Goal: Check status: Check status

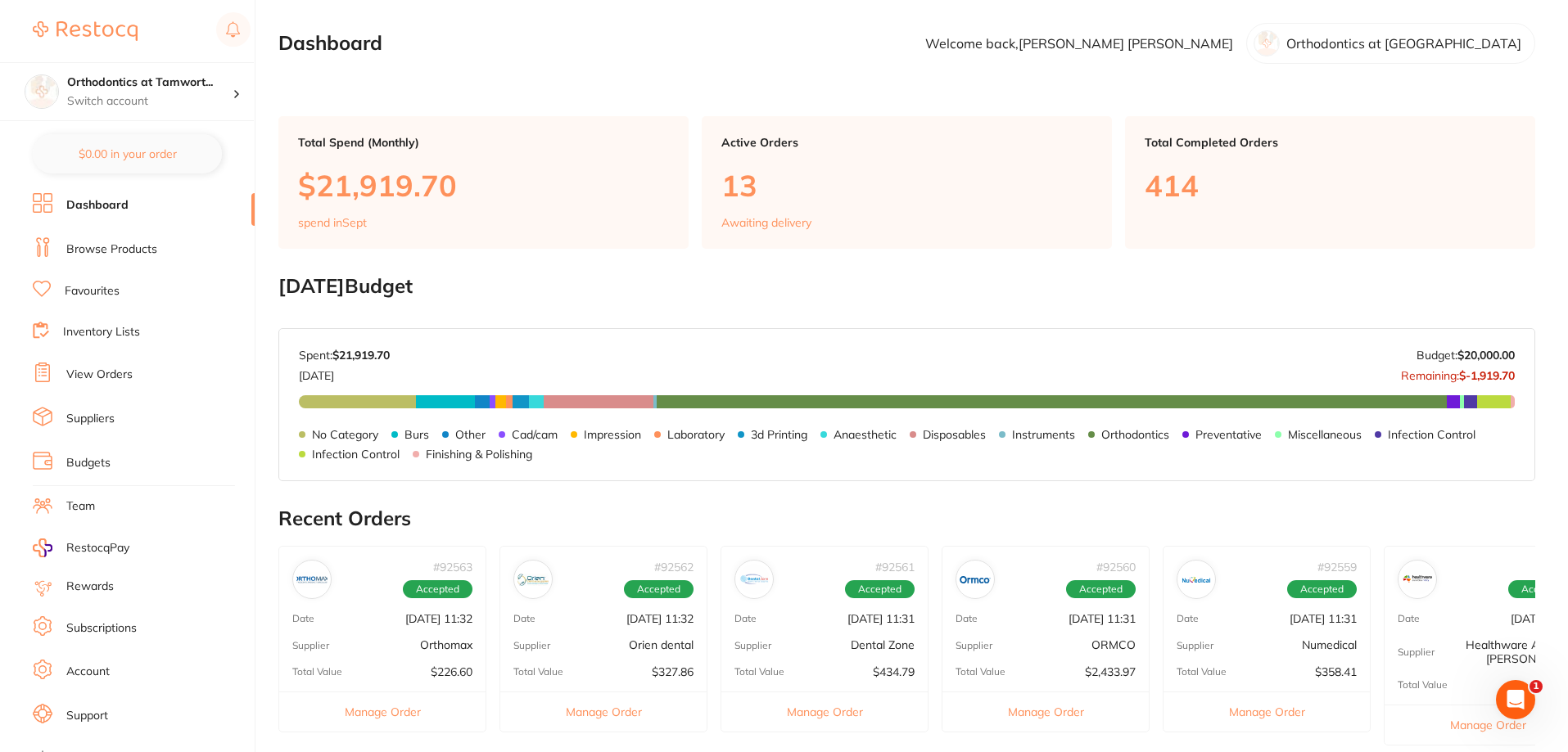
click at [105, 378] on link "View Orders" at bounding box center [99, 375] width 66 height 16
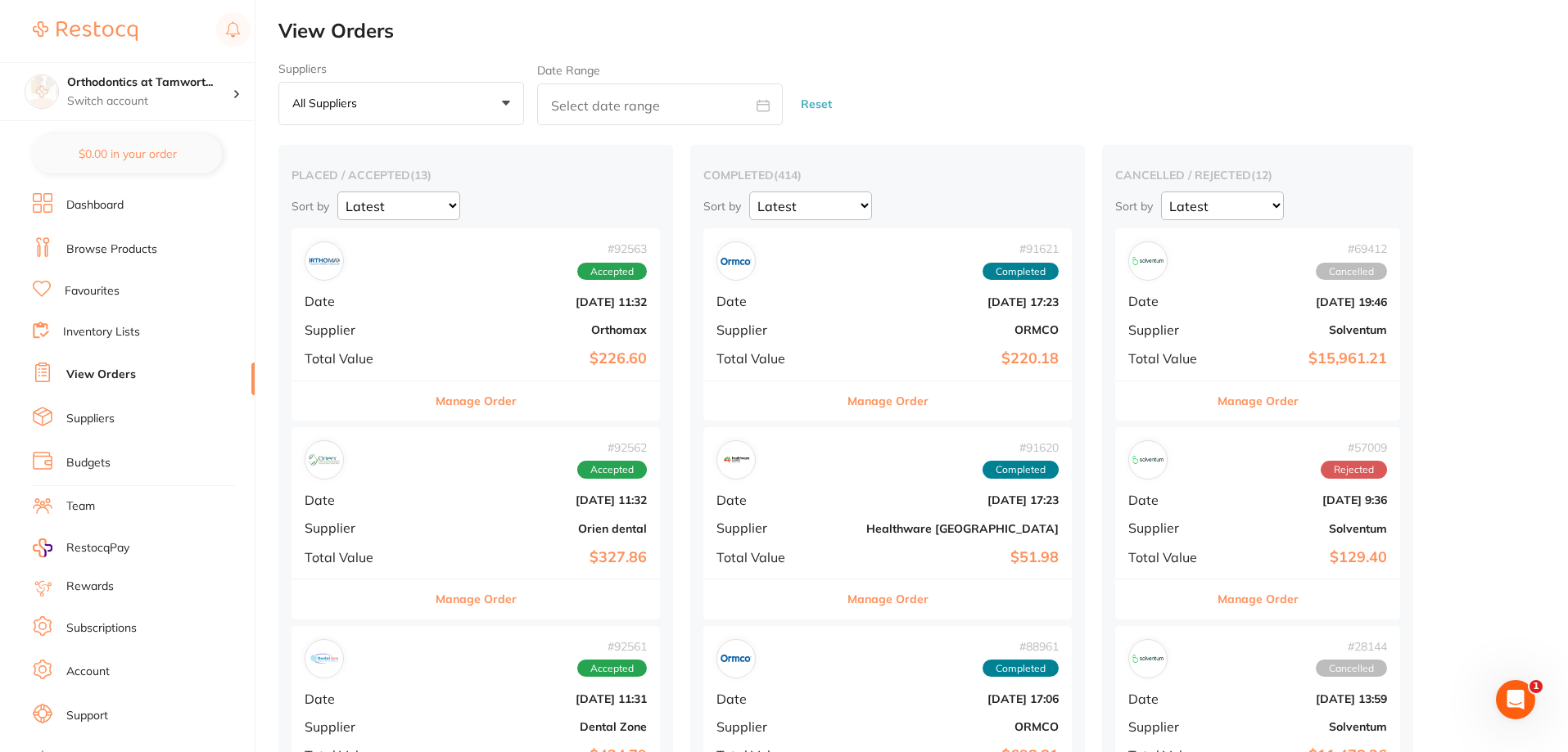
click at [442, 334] on b "Orthomax" at bounding box center [537, 330] width 219 height 13
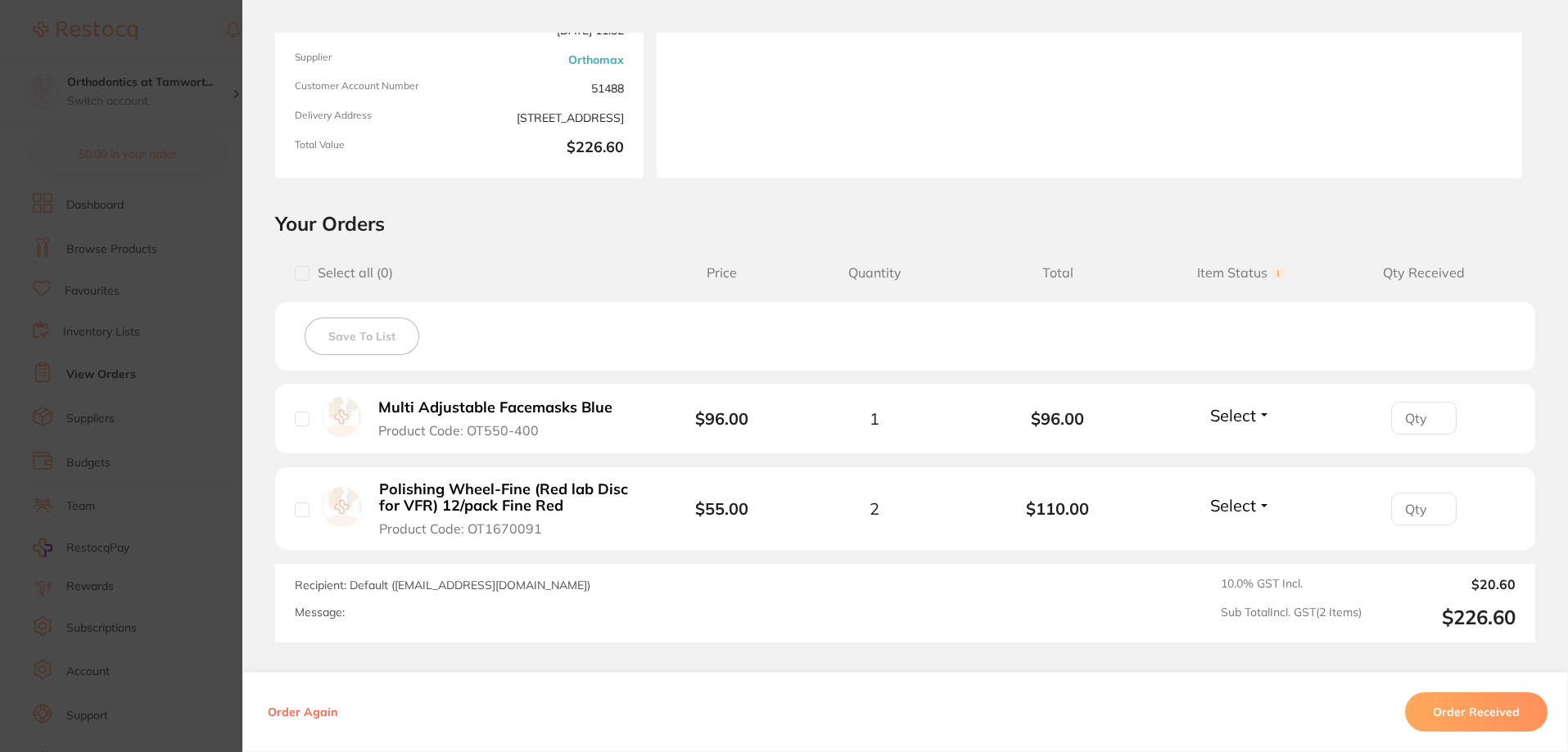
scroll to position [272, 0]
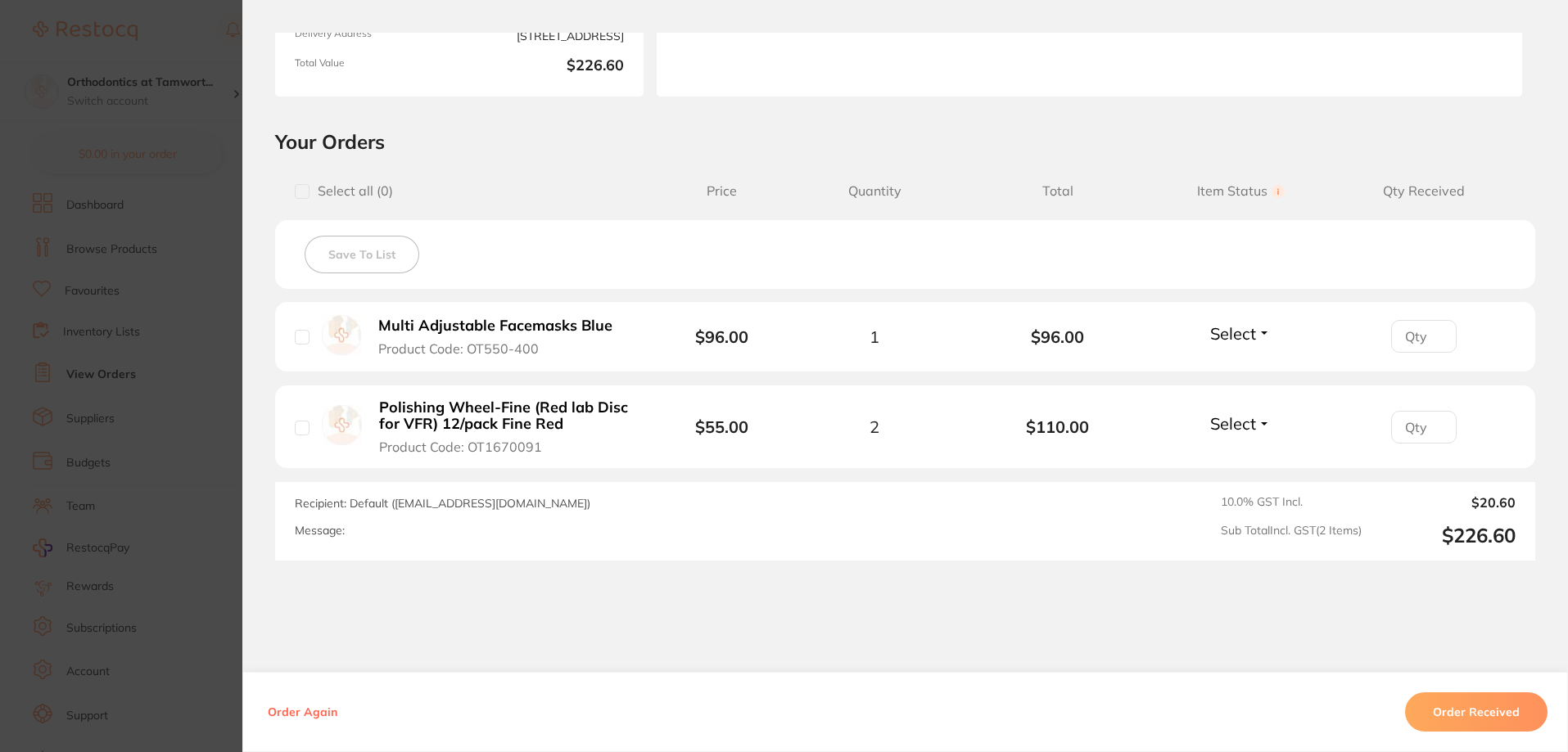
click at [1220, 424] on span "Select" at bounding box center [1233, 423] width 46 height 21
click at [1227, 464] on span "Received" at bounding box center [1241, 458] width 42 height 12
click at [1226, 344] on div "Select Received Back Order" at bounding box center [1241, 336] width 71 height 27
click at [1226, 338] on span "Select" at bounding box center [1233, 333] width 46 height 21
click at [1222, 369] on span "Received" at bounding box center [1241, 368] width 42 height 12
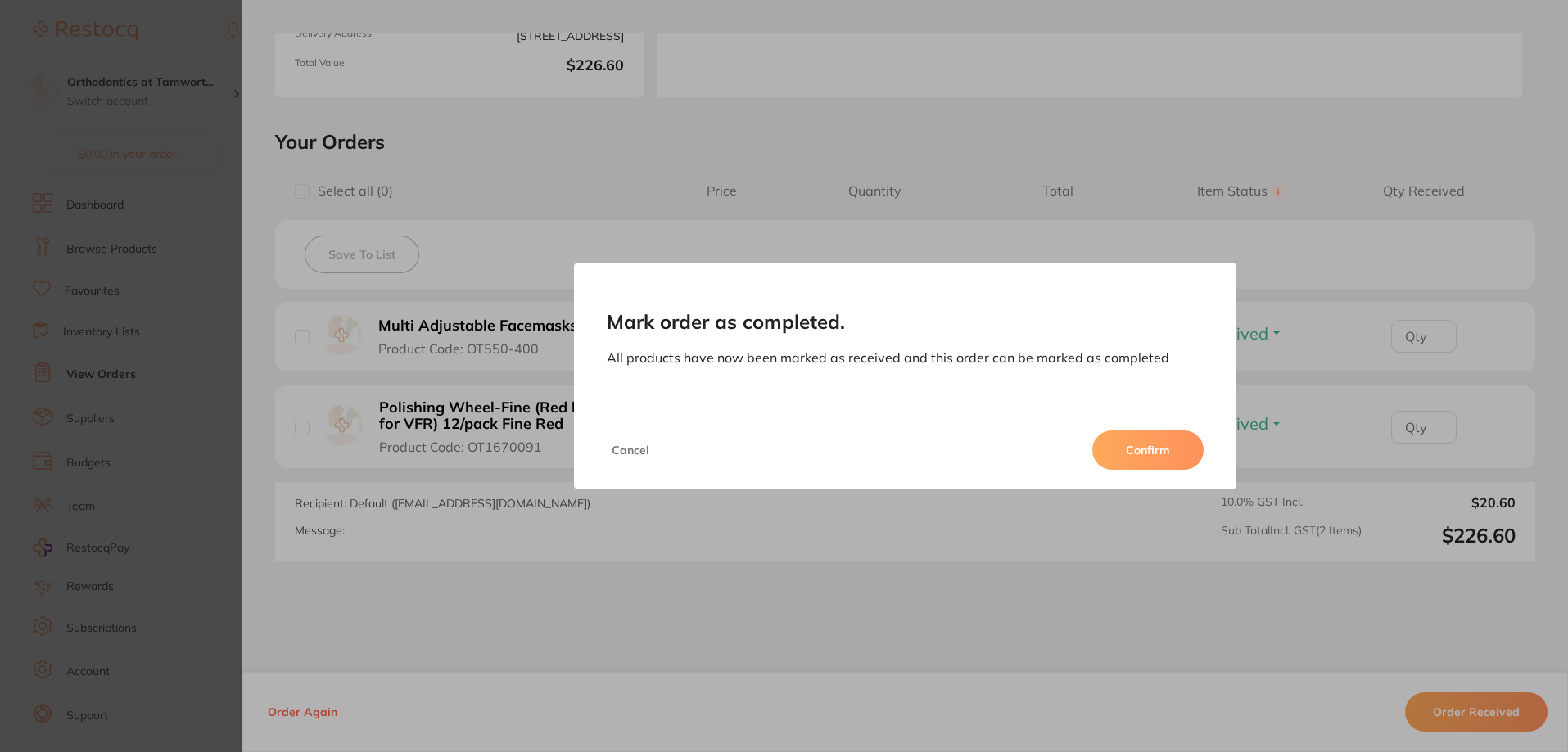
click at [1163, 458] on button "Confirm" at bounding box center [1148, 450] width 112 height 39
